Goal: Transaction & Acquisition: Book appointment/travel/reservation

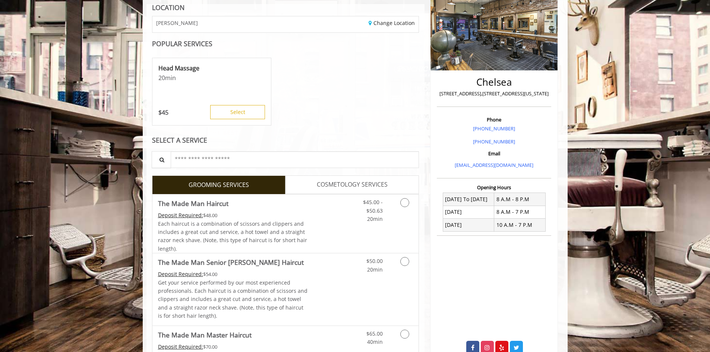
scroll to position [112, 0]
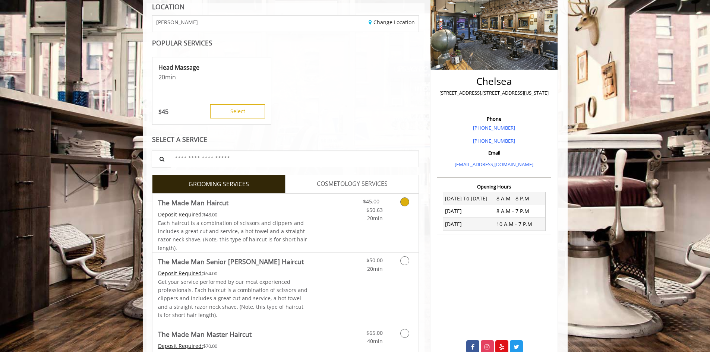
click at [403, 202] on icon "Grooming services" at bounding box center [404, 201] width 9 height 9
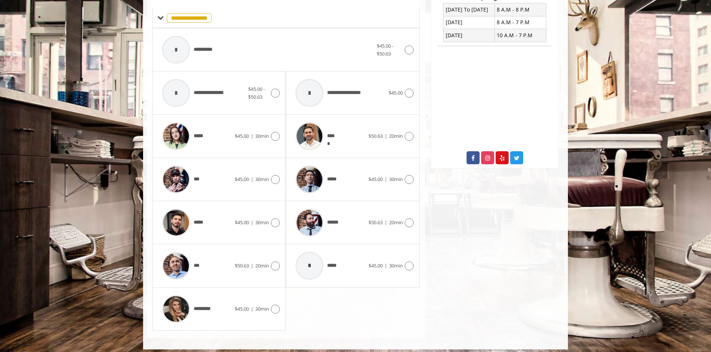
scroll to position [306, 0]
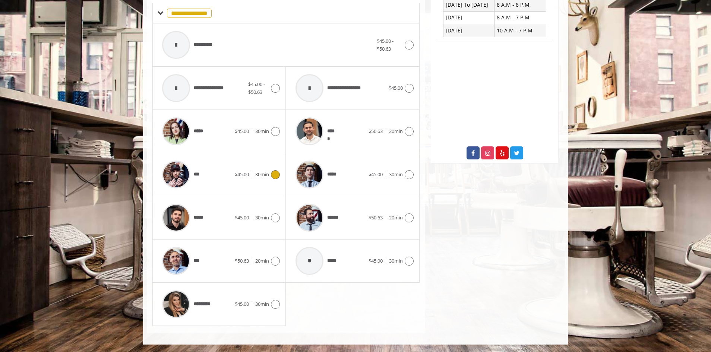
click at [276, 174] on icon at bounding box center [275, 174] width 9 height 9
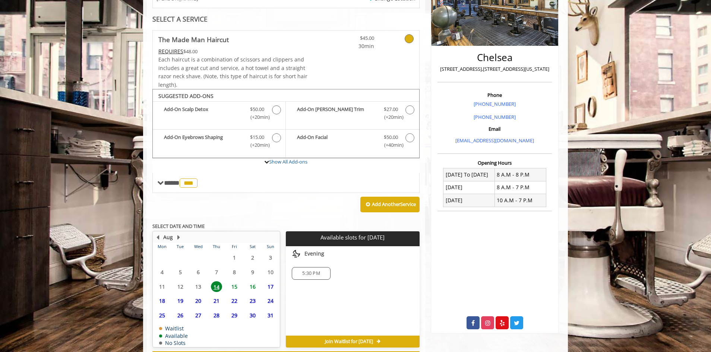
scroll to position [168, 0]
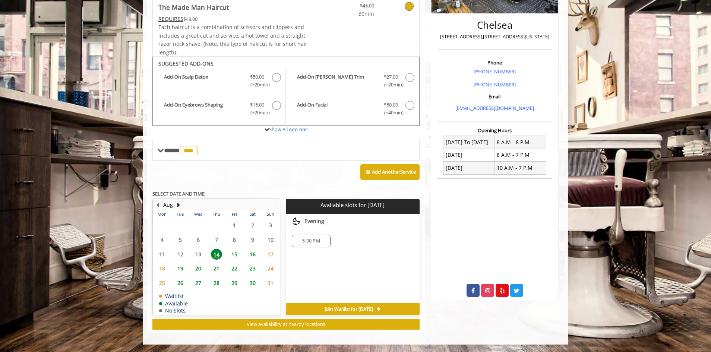
click at [234, 255] on span "15" at bounding box center [234, 254] width 11 height 11
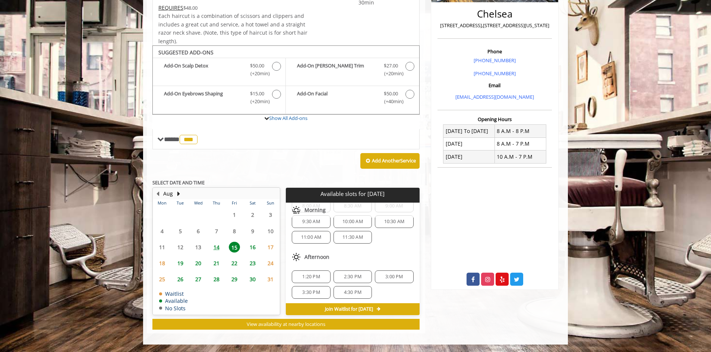
scroll to position [37, 0]
click at [315, 261] on span "1:20 PM" at bounding box center [311, 263] width 18 height 6
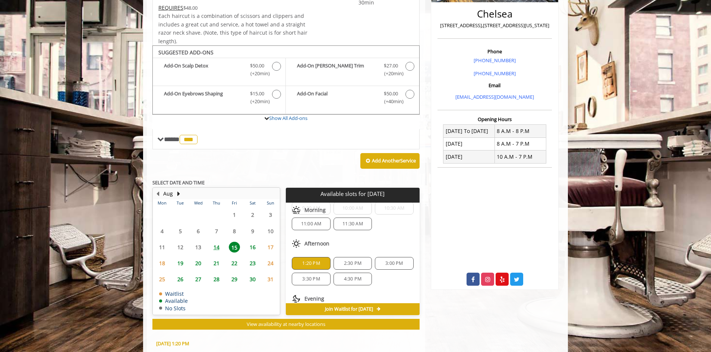
scroll to position [314, 0]
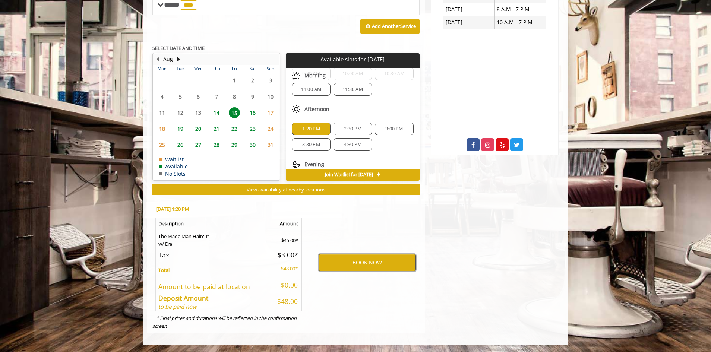
click at [368, 260] on button "BOOK NOW" at bounding box center [367, 262] width 97 height 17
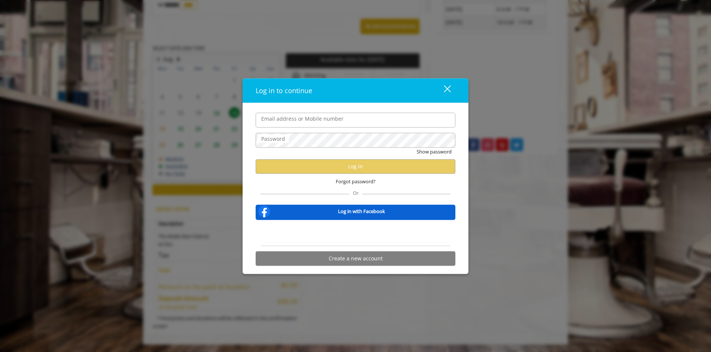
type input "**********"
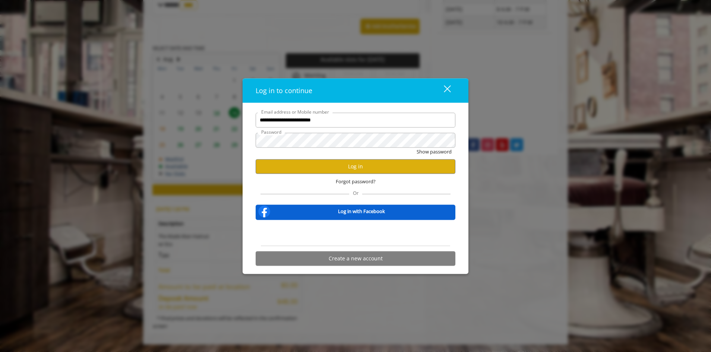
scroll to position [0, 0]
click at [355, 165] on button "Log in" at bounding box center [356, 166] width 200 height 15
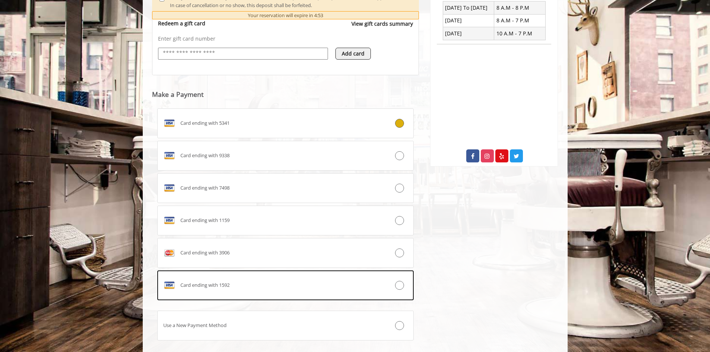
scroll to position [306, 0]
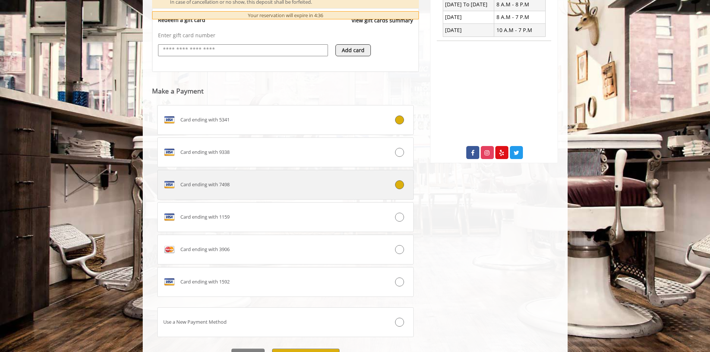
click at [401, 183] on icon at bounding box center [399, 184] width 9 height 9
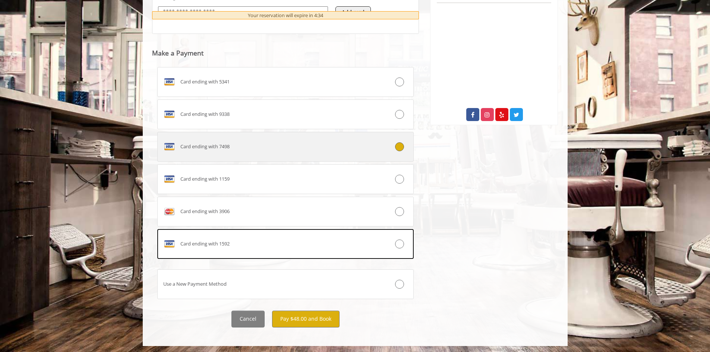
scroll to position [345, 0]
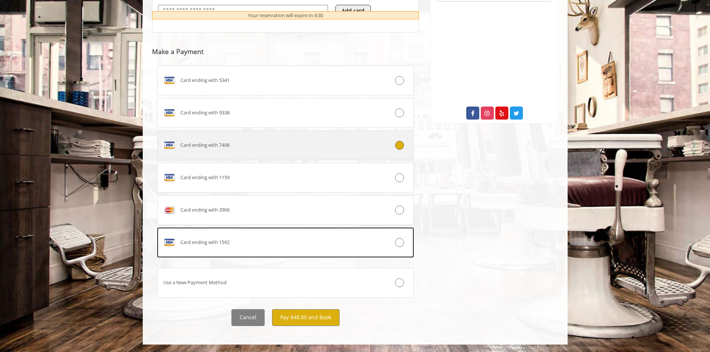
click at [297, 149] on div "Card ending with 7498" at bounding box center [264, 145] width 213 height 12
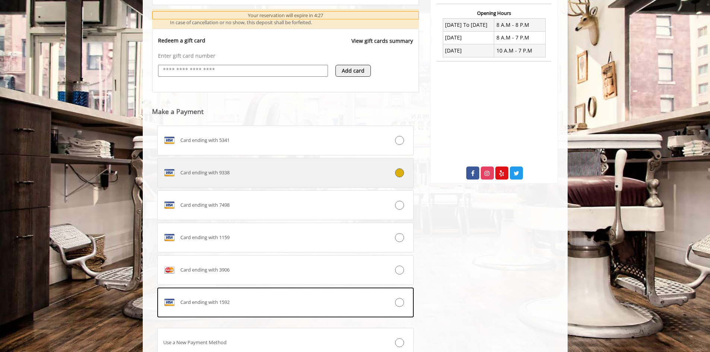
scroll to position [306, 0]
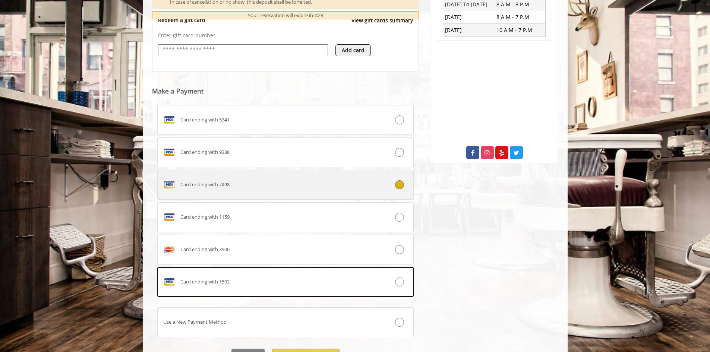
click at [399, 185] on icon at bounding box center [399, 184] width 9 height 9
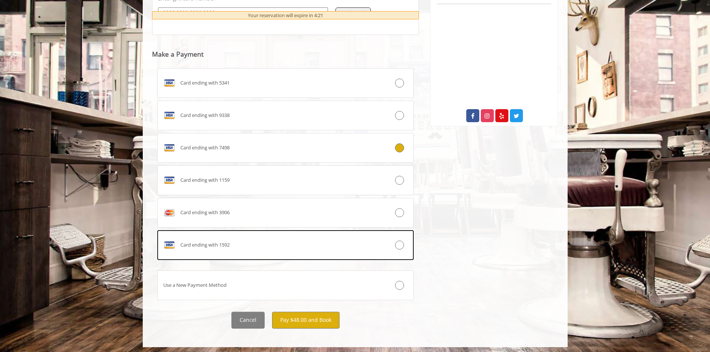
scroll to position [345, 0]
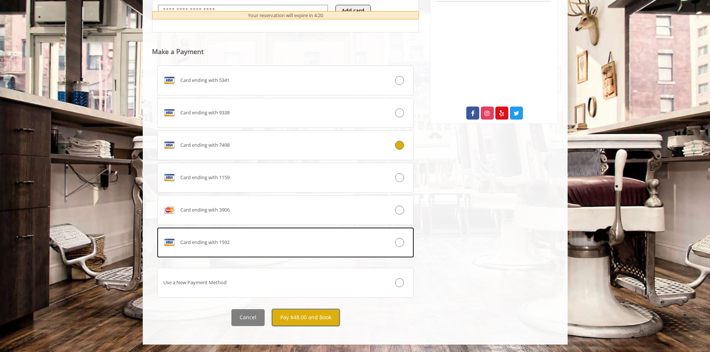
click at [316, 316] on button "Pay $48.00 and Book" at bounding box center [305, 317] width 67 height 17
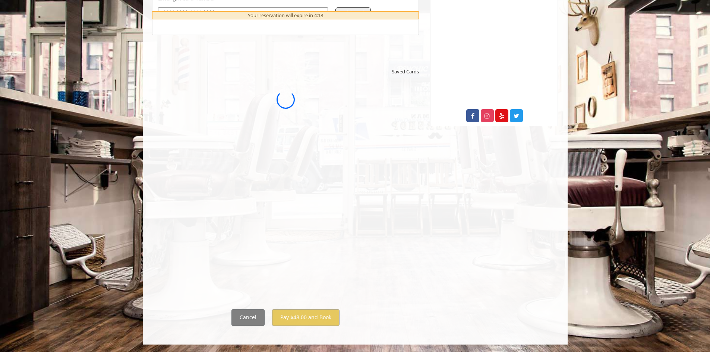
scroll to position [0, 0]
